Goal: Transaction & Acquisition: Book appointment/travel/reservation

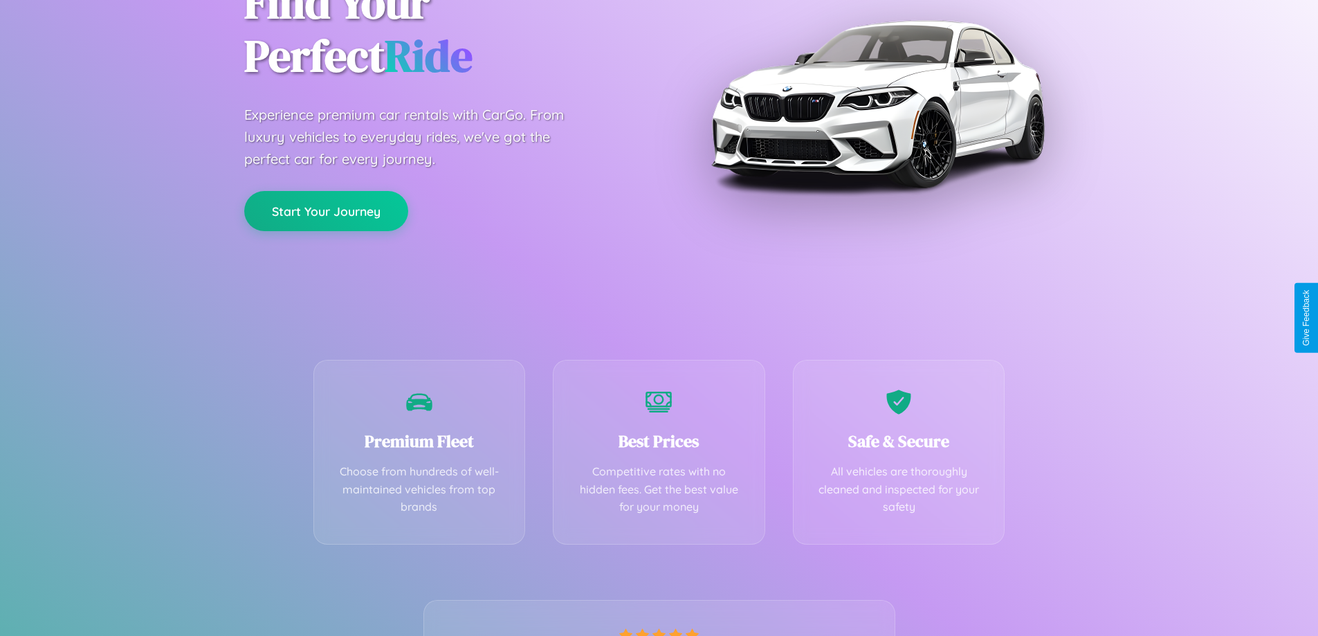
scroll to position [273, 0]
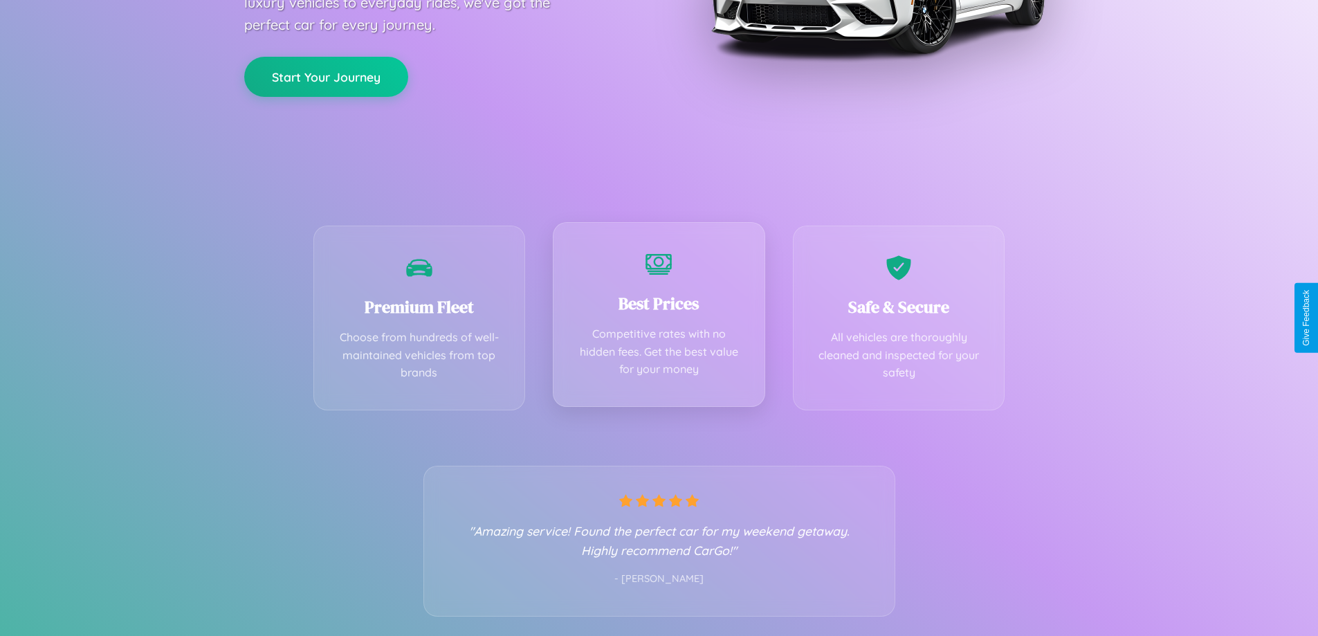
click at [659, 318] on div "Best Prices Competitive rates with no hidden fees. Get the best value for your …" at bounding box center [659, 314] width 212 height 185
click at [326, 76] on button "Start Your Journey" at bounding box center [326, 75] width 164 height 40
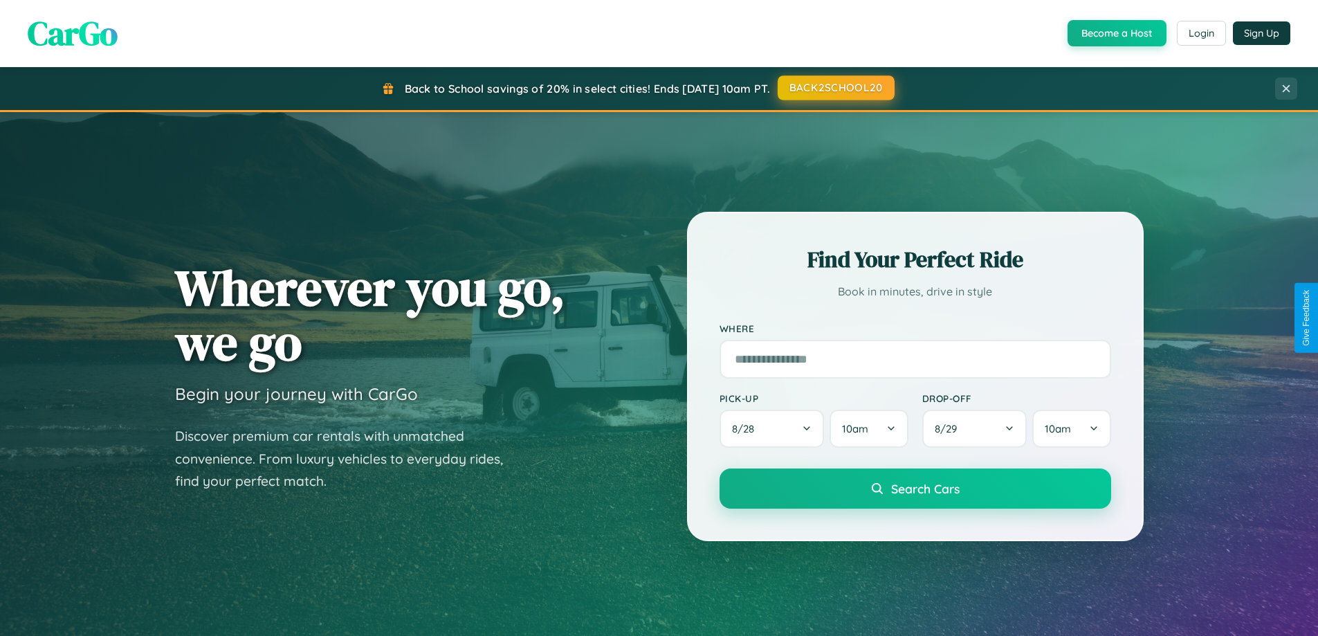
click at [835, 88] on button "BACK2SCHOOL20" at bounding box center [836, 87] width 117 height 25
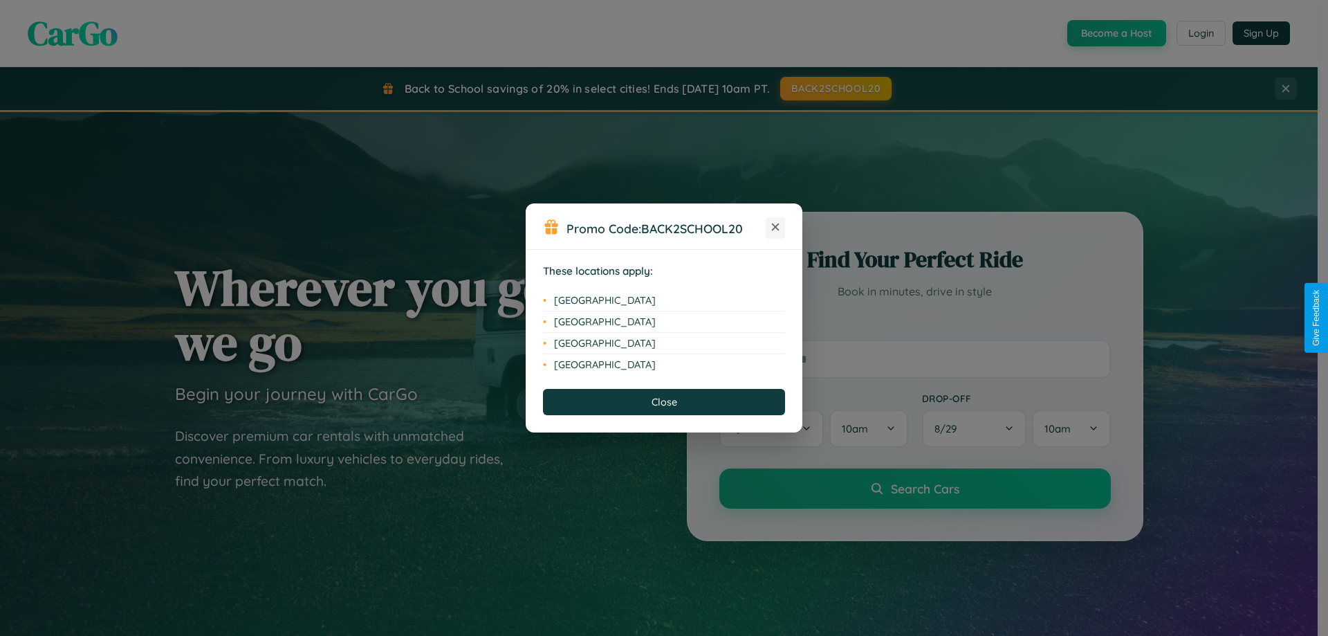
click at [776, 228] on icon at bounding box center [776, 227] width 8 height 8
